Goal: Task Accomplishment & Management: Complete application form

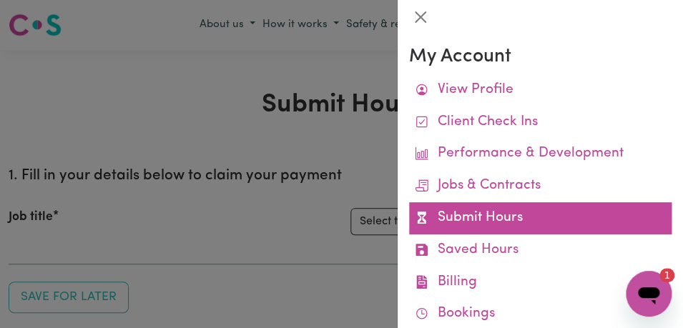
click at [568, 218] on link "Submit Hours" at bounding box center [540, 219] width 263 height 32
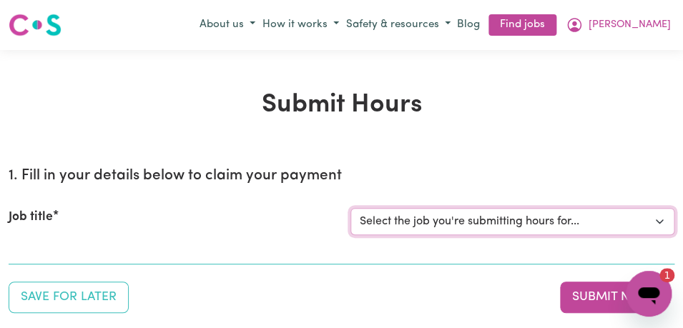
select select "11855"
click option "[[PERSON_NAME]] Support Worker Needed For Personal Care In the Morning- [PERSON…" at bounding box center [0, 0] width 0 height 0
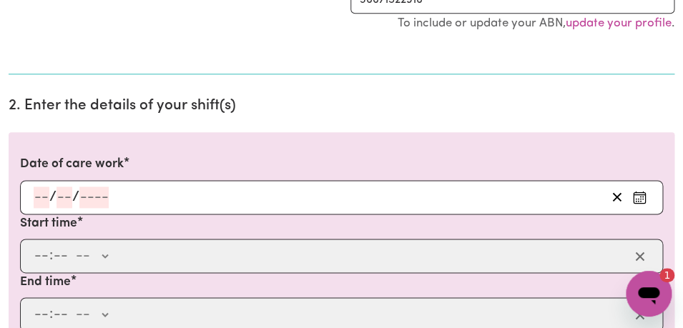
scroll to position [341, 0]
click at [643, 195] on icon "Enter the date of care work" at bounding box center [640, 197] width 14 height 14
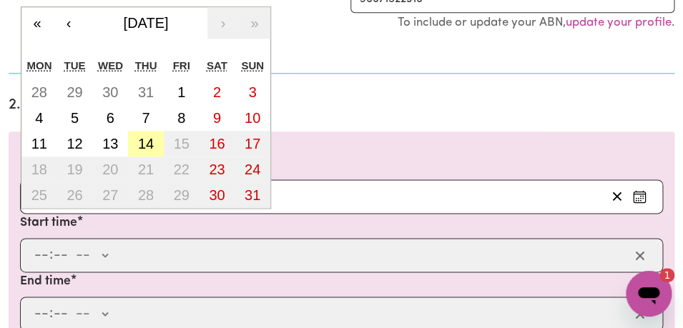
click at [150, 141] on abbr "14" at bounding box center [146, 144] width 16 height 16
type input "[DATE]"
type input "14"
type input "8"
type input "2025"
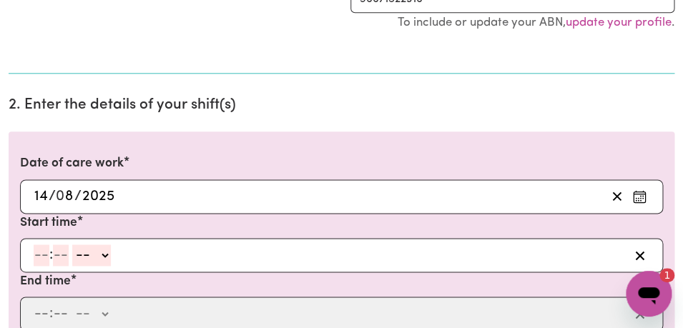
click at [42, 255] on input "number" at bounding box center [42, 255] width 16 height 21
type input "8"
type input "00"
click at [644, 198] on icon "Enter the date of care work" at bounding box center [640, 197] width 14 height 14
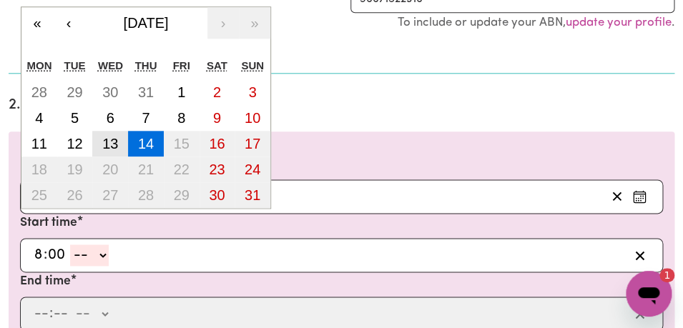
click at [107, 143] on abbr "13" at bounding box center [110, 144] width 16 height 16
type input "[DATE]"
type input "13"
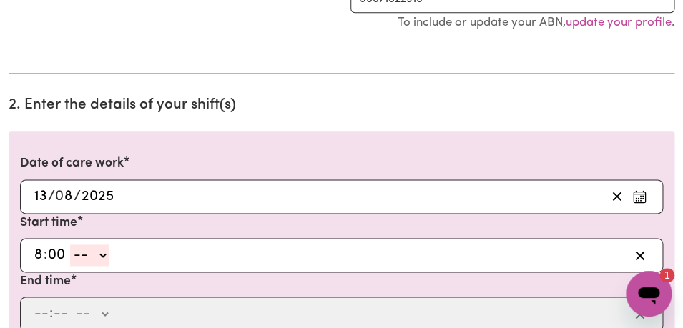
select select "am"
click option "AM" at bounding box center [0, 0] width 0 height 0
type input "08:00"
type input "0"
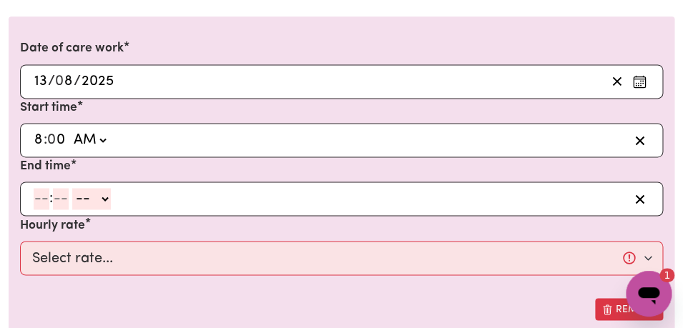
scroll to position [466, 0]
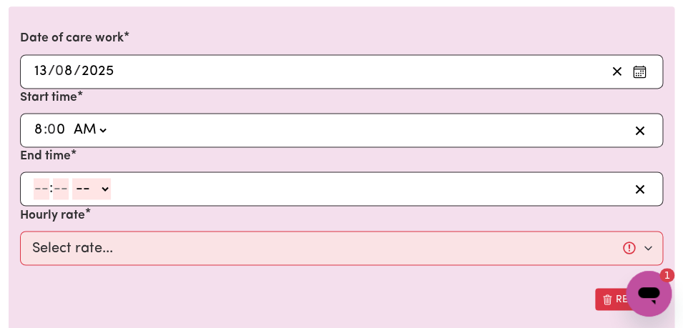
click at [39, 187] on input "number" at bounding box center [42, 188] width 16 height 21
type input "10"
type input "0"
select select "am"
click option "AM" at bounding box center [0, 0] width 0 height 0
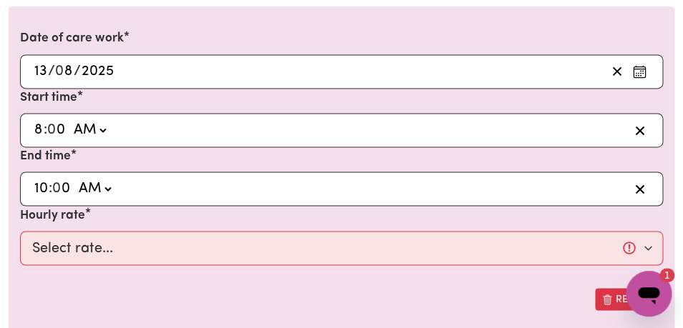
type input "10:00"
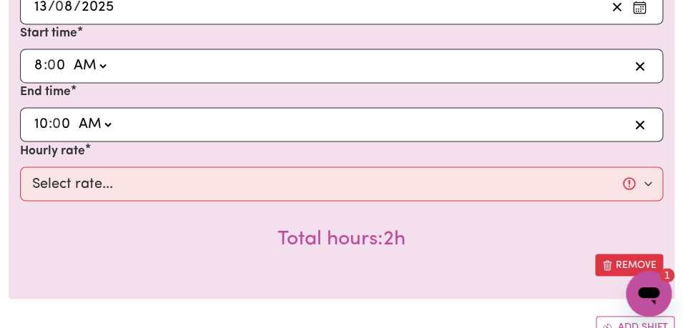
scroll to position [553, 0]
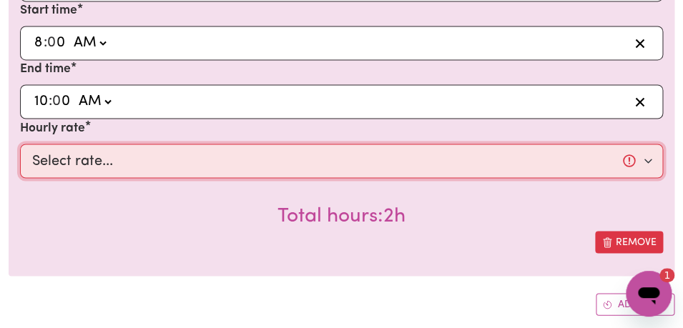
select select "44-Weekday"
click option "$44.00 (Weekday)" at bounding box center [0, 0] width 0 height 0
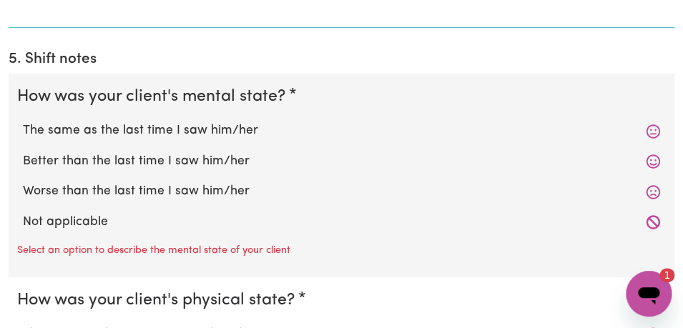
scroll to position [1228, 0]
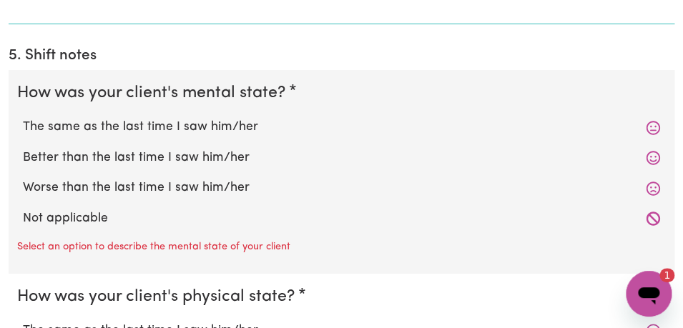
click at [276, 127] on label "The same as the last time I saw him/her" at bounding box center [342, 127] width 638 height 19
click at [23, 118] on input "The same as the last time I saw him/her" at bounding box center [22, 117] width 1 height 1
radio input "true"
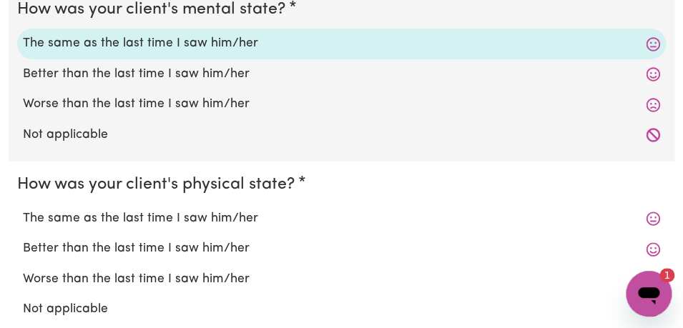
scroll to position [1323, 0]
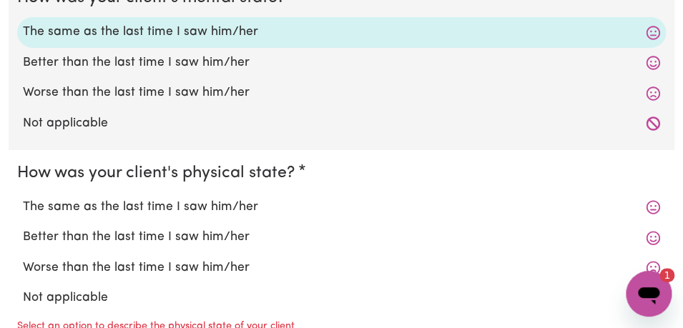
click at [255, 200] on label "The same as the last time I saw him/her" at bounding box center [342, 207] width 638 height 19
click at [23, 198] on input "The same as the last time I saw him/her" at bounding box center [22, 198] width 1 height 1
radio input "true"
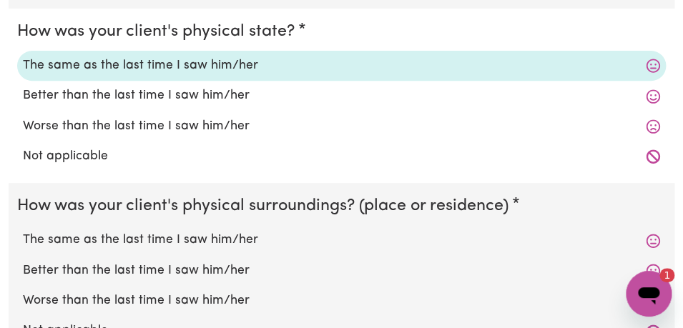
scroll to position [1467, 0]
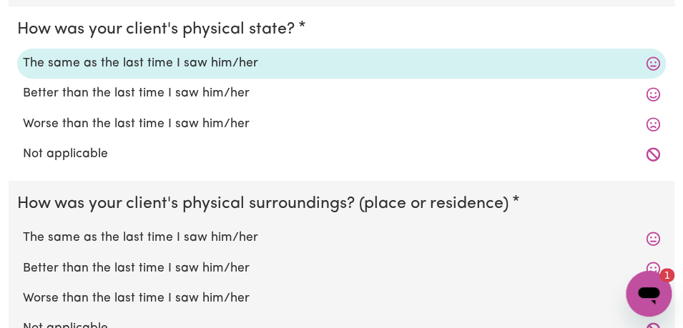
click at [238, 240] on label "The same as the last time I saw him/her" at bounding box center [342, 238] width 638 height 19
click at [23, 229] on input "The same as the last time I saw him/her" at bounding box center [22, 228] width 1 height 1
radio input "true"
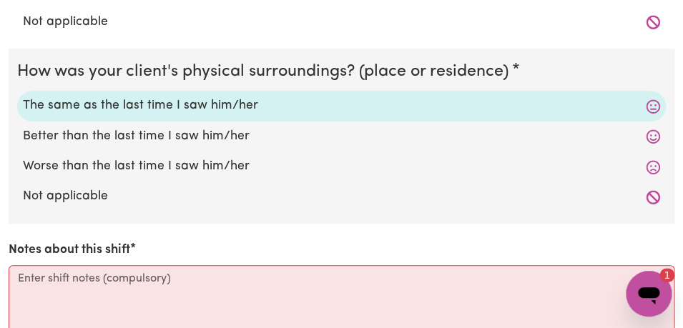
scroll to position [1632, 0]
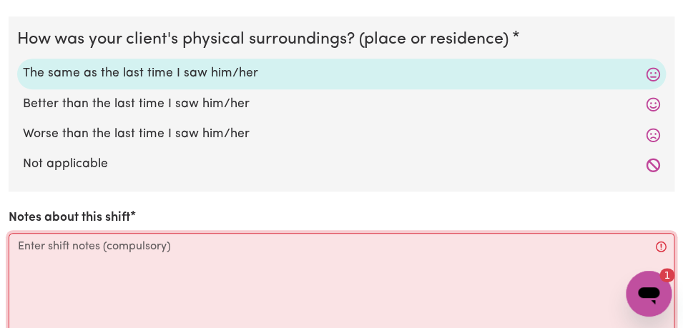
click at [210, 253] on textarea "Notes about this shift" at bounding box center [342, 286] width 666 height 107
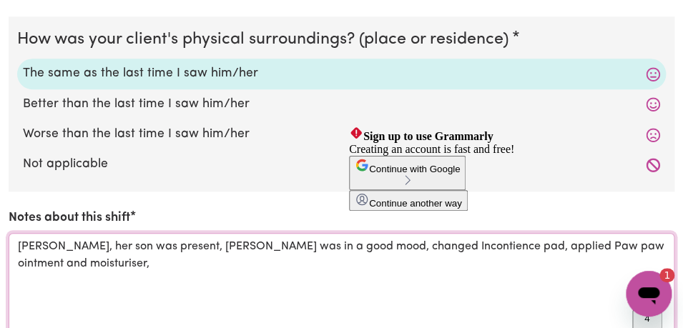
click at [384, 248] on textarea "[PERSON_NAME], her son was present, [PERSON_NAME] was in a good mood, changed I…" at bounding box center [342, 286] width 666 height 107
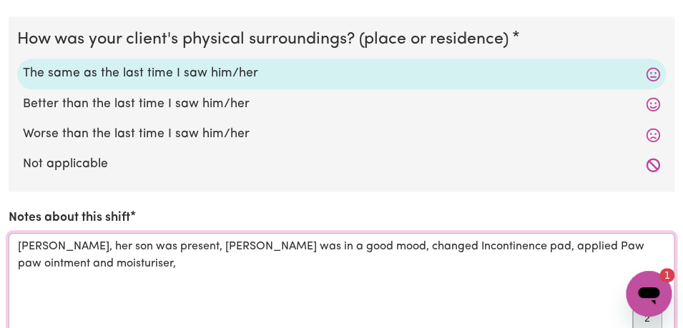
click at [112, 262] on textarea "[PERSON_NAME], her son was present, [PERSON_NAME] was in a good mood, changed I…" at bounding box center [342, 286] width 666 height 107
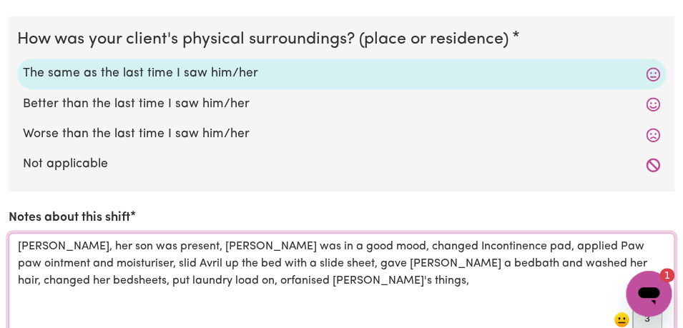
click at [122, 284] on textarea "[PERSON_NAME], her son was present, [PERSON_NAME] was in a good mood, changed I…" at bounding box center [342, 286] width 666 height 107
click at [255, 279] on textarea "[PERSON_NAME], her son was present, [PERSON_NAME] was in a good mood, changed I…" at bounding box center [342, 286] width 666 height 107
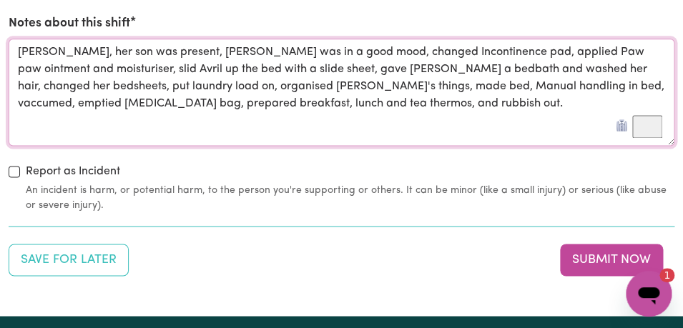
scroll to position [1841, 0]
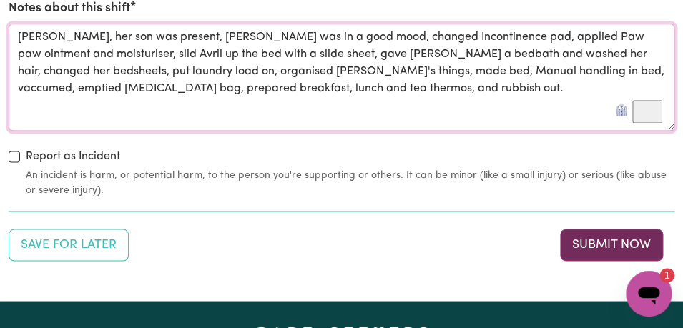
type textarea "[PERSON_NAME], her son was present, [PERSON_NAME] was in a good mood, changed I…"
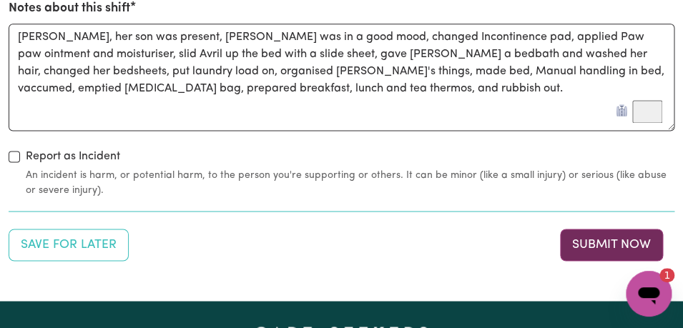
click at [584, 253] on button "Submit Now" at bounding box center [611, 244] width 103 height 31
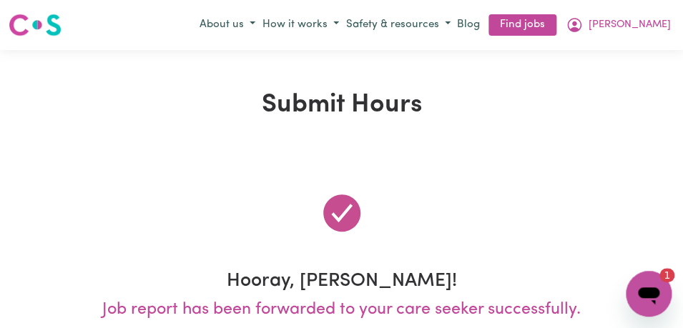
scroll to position [0, 0]
click at [656, 25] on span "[PERSON_NAME]" at bounding box center [630, 25] width 82 height 16
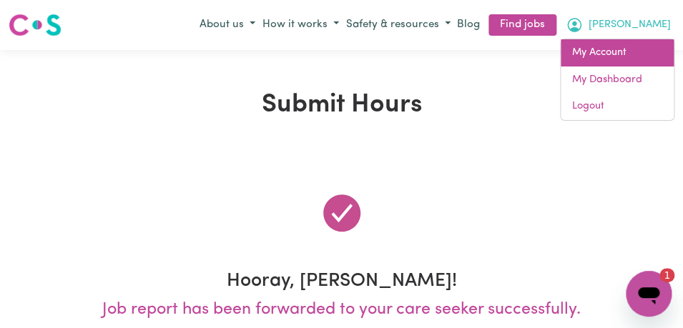
click at [633, 59] on link "My Account" at bounding box center [617, 52] width 113 height 27
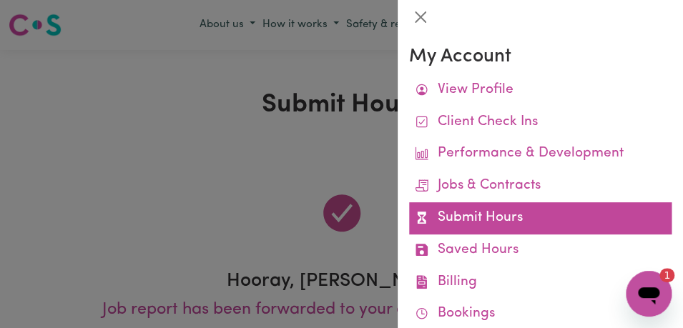
click at [532, 221] on link "Submit Hours" at bounding box center [540, 219] width 263 height 32
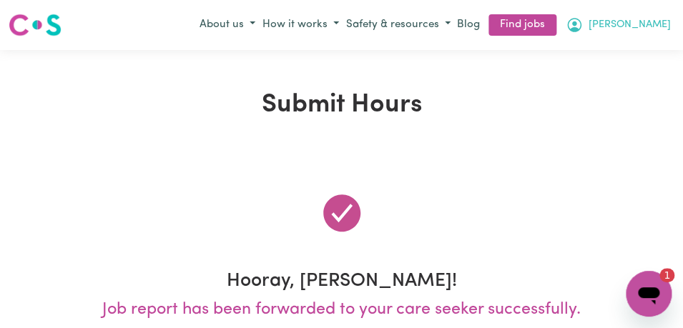
click at [649, 29] on button "[PERSON_NAME]" at bounding box center [618, 25] width 112 height 24
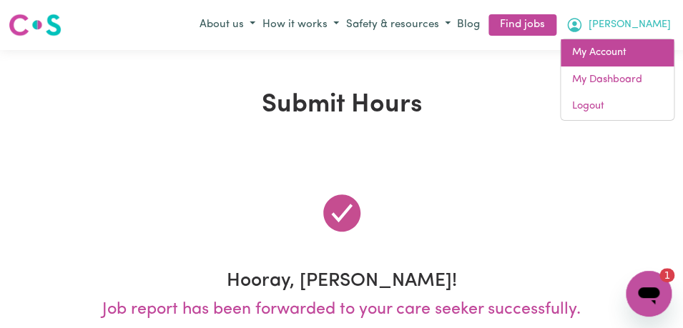
click at [626, 61] on link "My Account" at bounding box center [617, 52] width 113 height 27
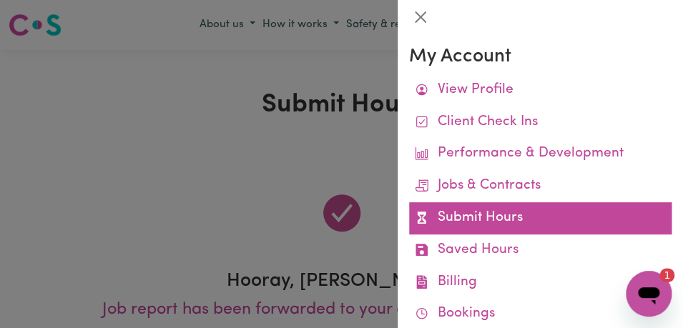
click at [529, 216] on link "Submit Hours" at bounding box center [540, 219] width 263 height 32
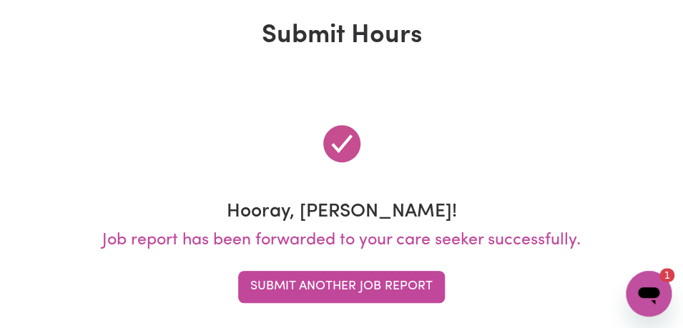
scroll to position [99, 0]
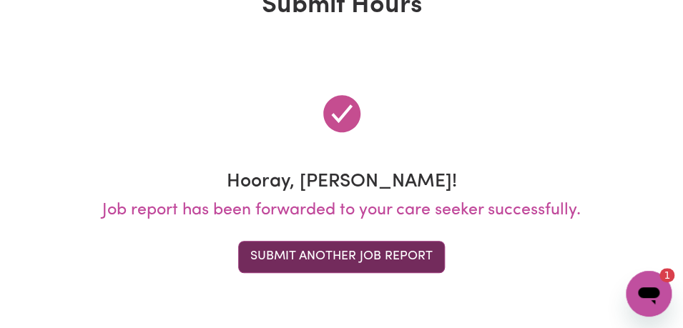
click at [391, 257] on button "Submit Another Job Report" at bounding box center [341, 256] width 207 height 31
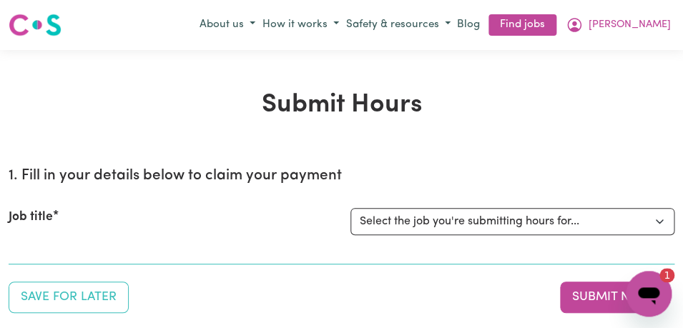
scroll to position [0, 0]
select select "11855"
click option "[[PERSON_NAME]] Support Worker Needed For Personal Care In the Morning- [PERSON…" at bounding box center [0, 0] width 0 height 0
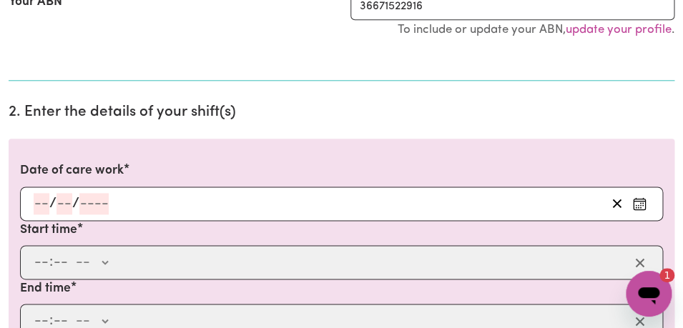
scroll to position [345, 0]
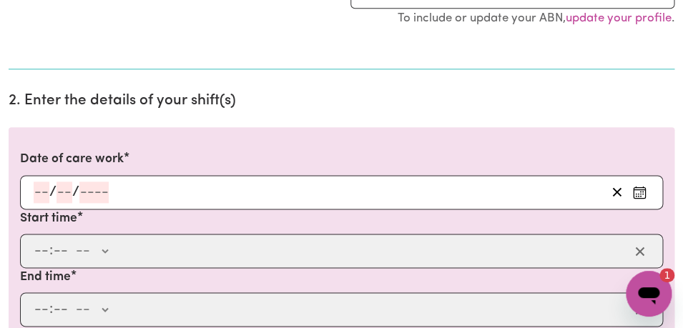
click at [639, 188] on icon "Enter the date of care work" at bounding box center [640, 192] width 14 height 14
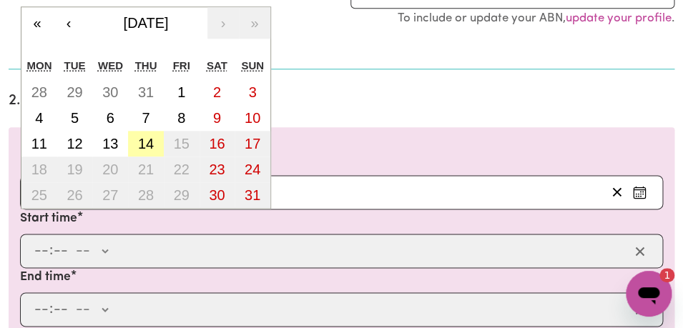
click at [150, 146] on abbr "14" at bounding box center [146, 144] width 16 height 16
type input "[DATE]"
type input "14"
type input "8"
type input "2025"
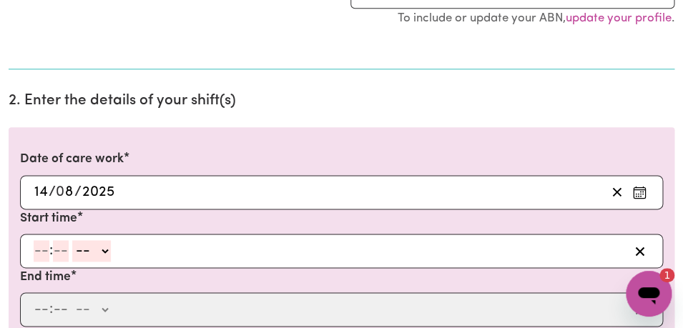
click at [47, 251] on input "number" at bounding box center [42, 250] width 16 height 21
type input "8"
type input "00"
select select "am"
click option "AM" at bounding box center [0, 0] width 0 height 0
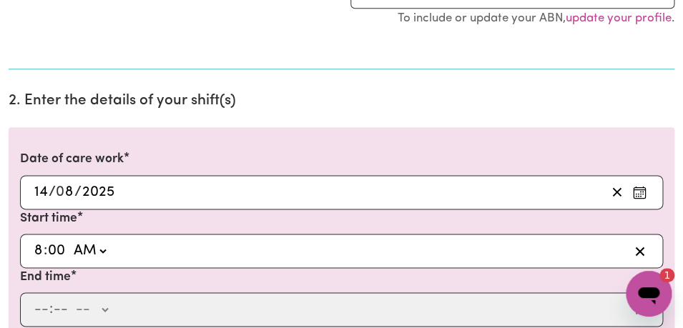
type input "08:00"
type input "0"
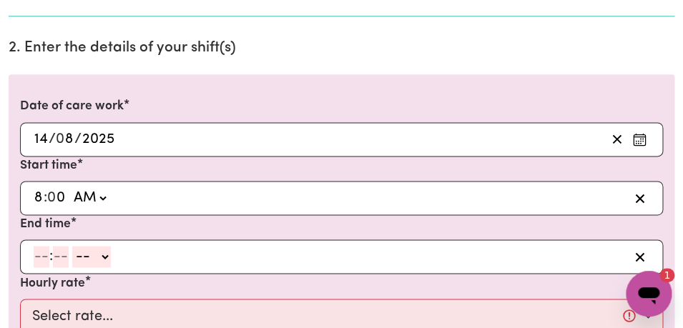
scroll to position [399, 0]
click at [47, 256] on input "number" at bounding box center [42, 255] width 16 height 21
type input "9"
type input "00"
select select "am"
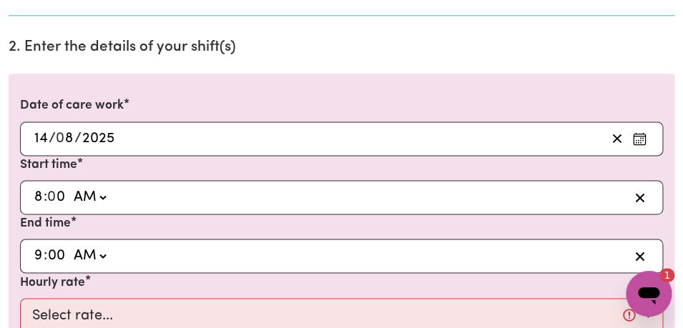
click option "AM" at bounding box center [0, 0] width 0 height 0
type input "09:00"
type input "0"
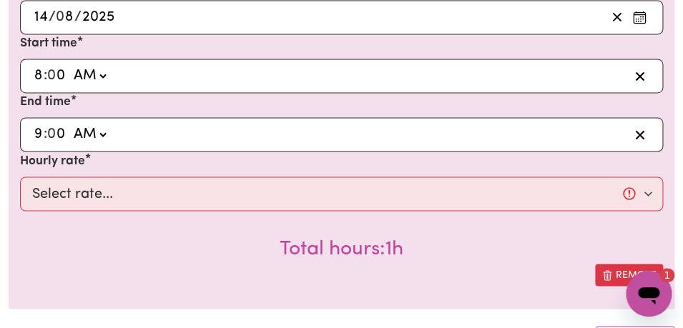
scroll to position [542, 0]
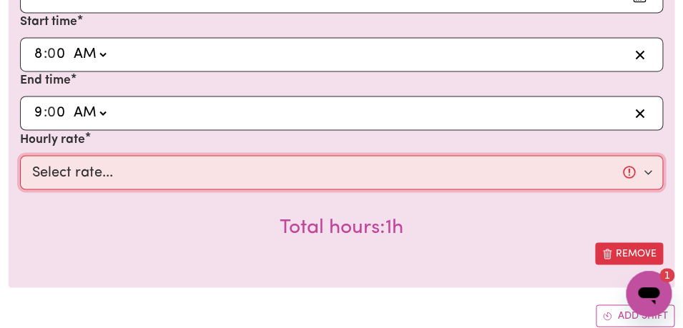
select select "44-Weekday"
click option "$44.00 (Weekday)" at bounding box center [0, 0] width 0 height 0
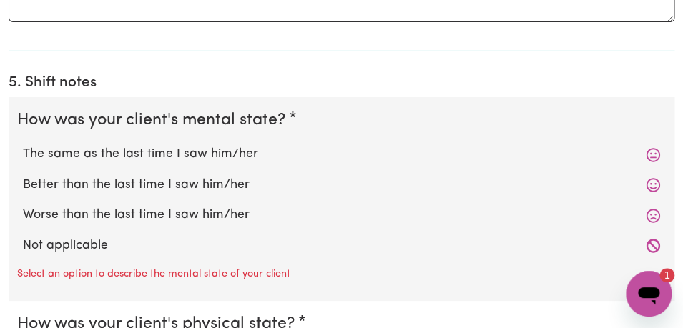
scroll to position [1206, 0]
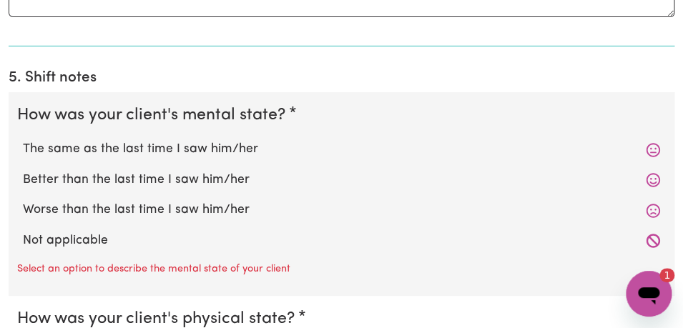
click at [325, 155] on label "The same as the last time I saw him/her" at bounding box center [342, 149] width 638 height 19
click at [23, 140] on input "The same as the last time I saw him/her" at bounding box center [22, 140] width 1 height 1
radio input "true"
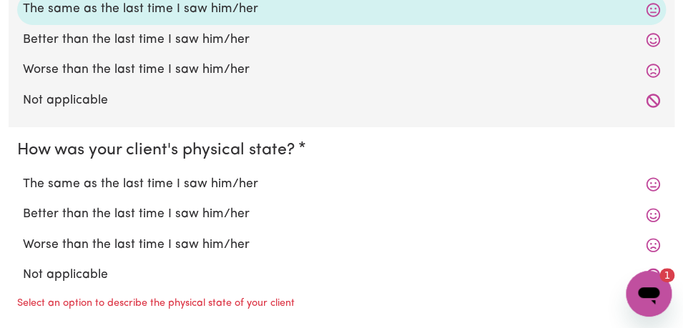
scroll to position [1355, 0]
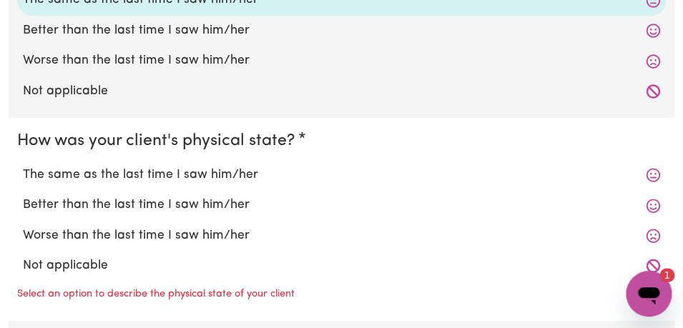
click at [308, 162] on div "The same as the last time I saw him/her" at bounding box center [341, 175] width 649 height 30
click at [310, 185] on div "The same as the last time I saw him/her" at bounding box center [341, 175] width 649 height 30
click at [283, 174] on label "The same as the last time I saw him/her" at bounding box center [342, 175] width 638 height 19
click at [23, 166] on input "The same as the last time I saw him/her" at bounding box center [22, 165] width 1 height 1
radio input "true"
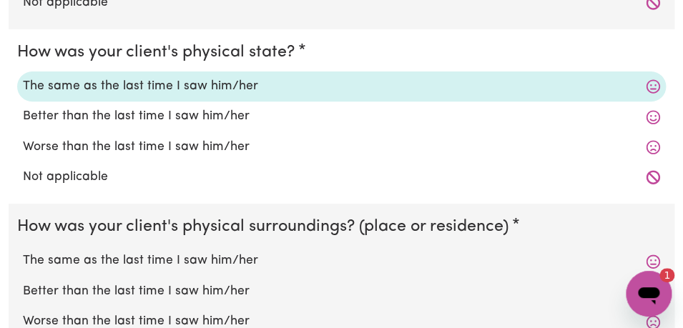
scroll to position [1485, 0]
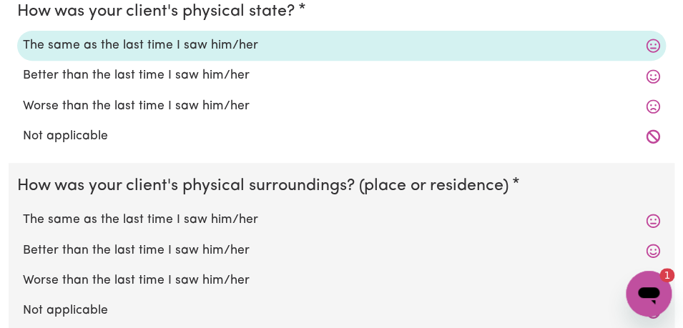
click at [268, 224] on label "The same as the last time I saw him/her" at bounding box center [342, 220] width 638 height 19
click at [23, 211] on input "The same as the last time I saw him/her" at bounding box center [22, 210] width 1 height 1
radio input "true"
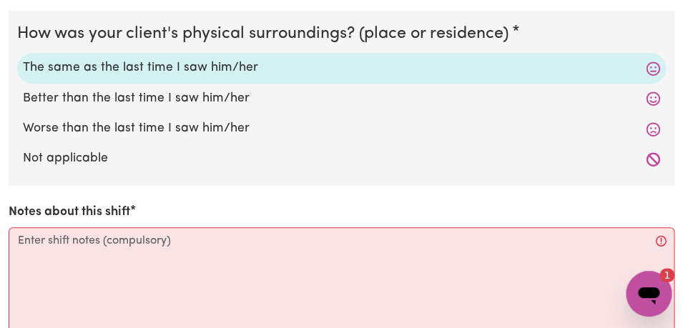
scroll to position [1663, 0]
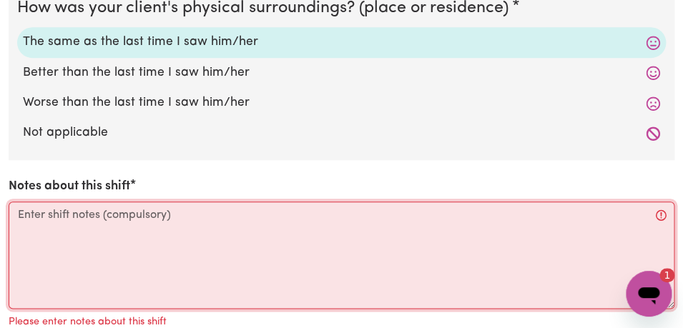
click at [264, 243] on textarea "Notes about this shift" at bounding box center [342, 255] width 666 height 107
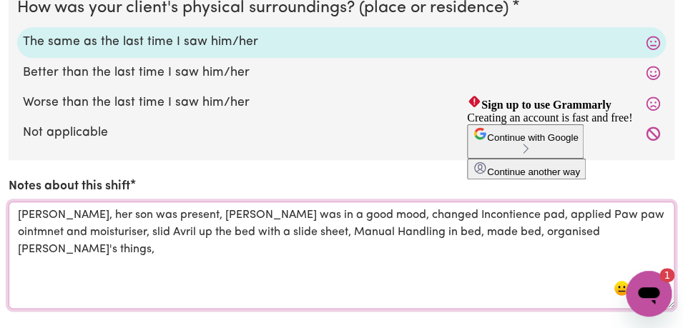
click at [578, 218] on textarea "[PERSON_NAME], her son was present, [PERSON_NAME] was in a good mood, changed I…" at bounding box center [342, 255] width 666 height 107
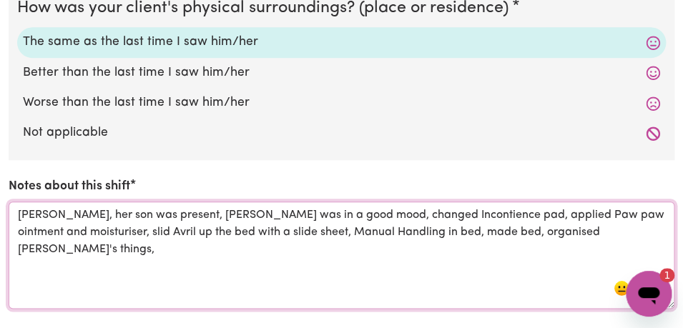
click at [612, 235] on textarea "[PERSON_NAME], her son was present, [PERSON_NAME] was in a good mood, changed I…" at bounding box center [342, 255] width 666 height 107
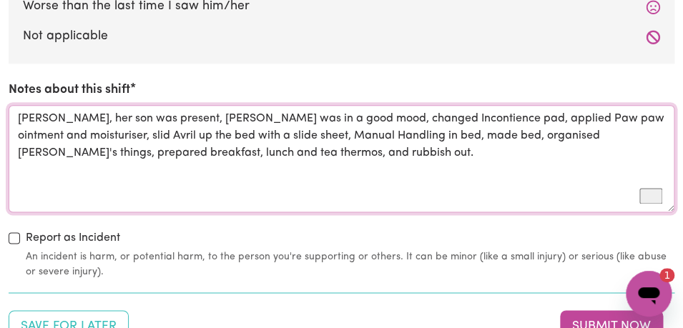
scroll to position [1795, 0]
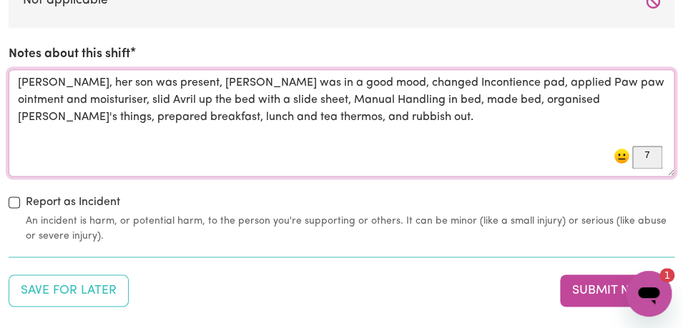
click at [475, 100] on textarea "[PERSON_NAME], her son was present, [PERSON_NAME] was in a good mood, changed I…" at bounding box center [342, 122] width 666 height 107
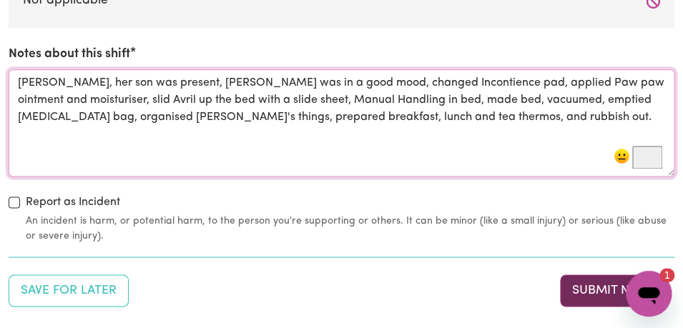
type textarea "[PERSON_NAME], her son was present, [PERSON_NAME] was in a good mood, changed I…"
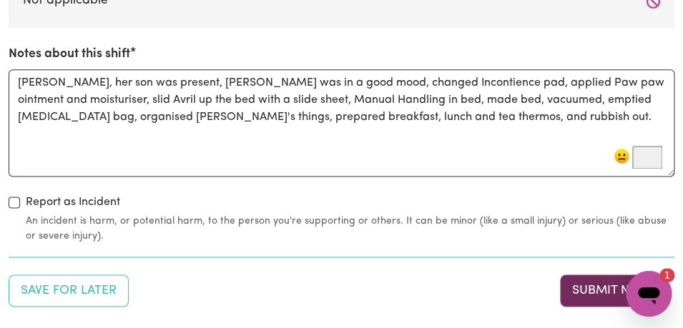
click at [588, 294] on button "Submit Now" at bounding box center [611, 290] width 103 height 31
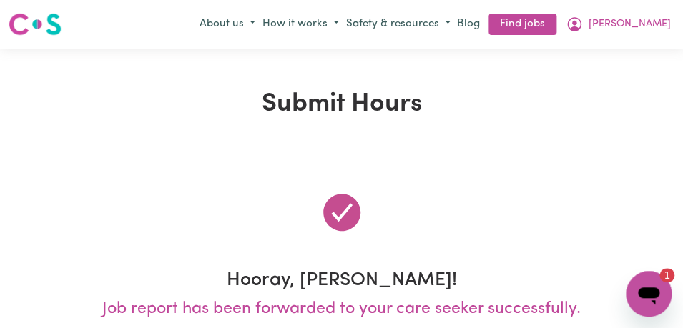
scroll to position [0, 0]
